Goal: Task Accomplishment & Management: Use online tool/utility

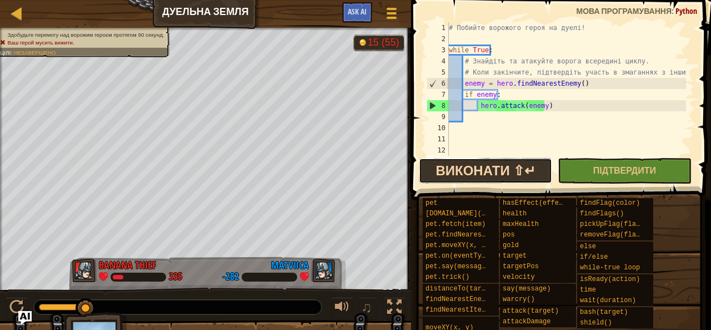
click at [474, 172] on button "Виконати ⇧↵" at bounding box center [485, 171] width 133 height 26
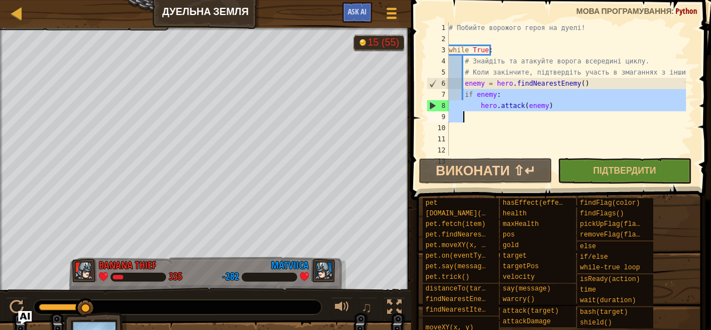
drag, startPoint x: 465, startPoint y: 95, endPoint x: 539, endPoint y: 115, distance: 77.1
click at [539, 115] on div "# Побийте ворожого героя на дуелі! while True : # Знайдіть та атакуйте ворога в…" at bounding box center [567, 100] width 240 height 156
type textarea "hero.attack(enemy)"
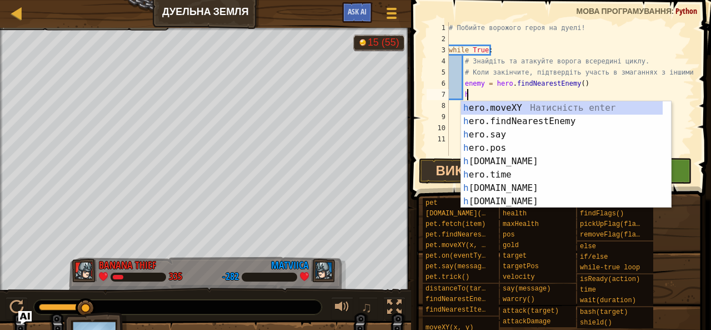
scroll to position [5, 1]
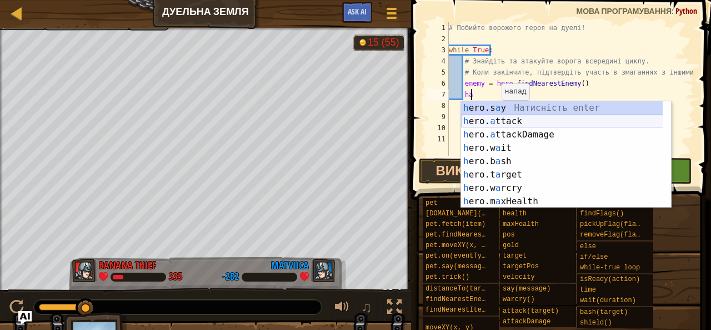
click at [529, 118] on div "h ero.s a y Натисність enter h ero. a ttack Натисність enter h ero. a ttackDama…" at bounding box center [562, 167] width 202 height 133
type textarea "hero.attack(enemy)"
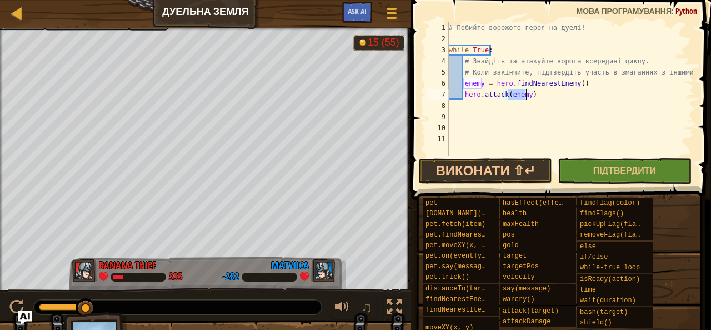
click at [531, 91] on div "# Побийте ворожого героя на дуелі! while True : # Знайдіть та атакуйте ворога в…" at bounding box center [571, 100] width 248 height 156
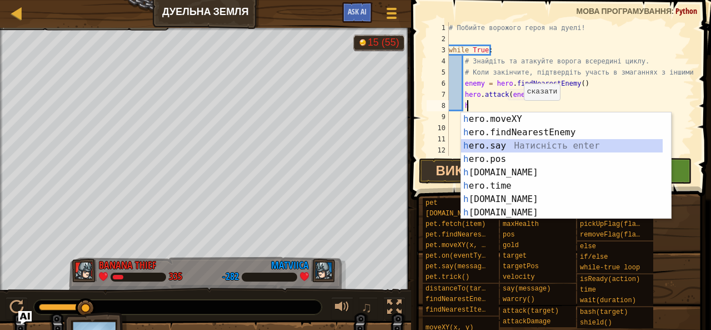
click at [511, 147] on div "h ero.moveXY Натисність enter h ero.findNearestEnemy Натисність enter h ero.say…" at bounding box center [562, 178] width 202 height 133
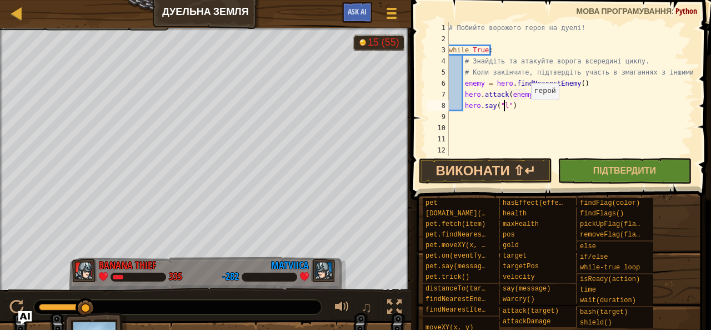
type textarea "hero.say("lol")"
click at [521, 172] on button "Виконати ⇧↵" at bounding box center [485, 171] width 133 height 26
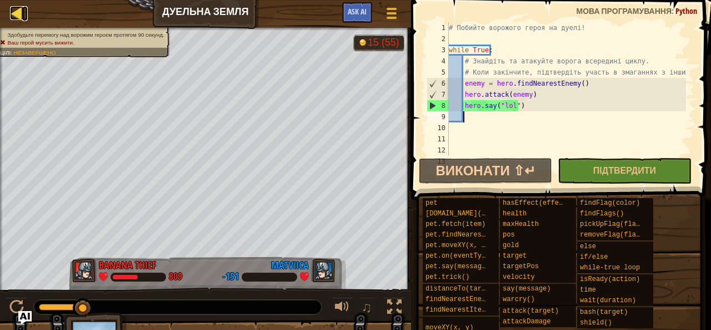
click at [21, 9] on div at bounding box center [17, 13] width 14 height 14
